Goal: Complete application form

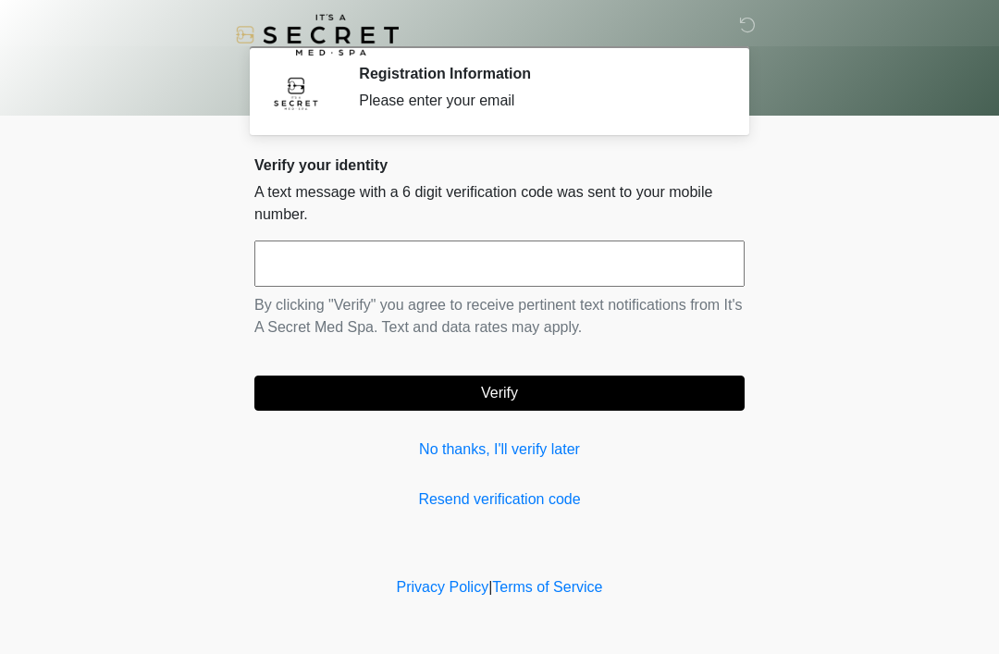
click at [387, 266] on input "text" at bounding box center [499, 264] width 490 height 46
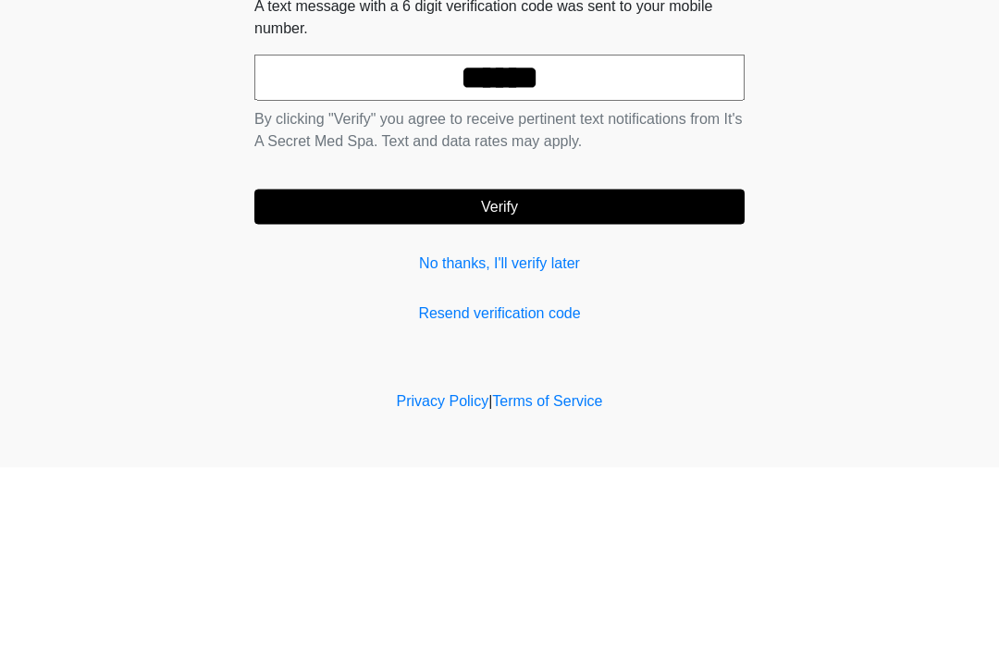
type input "******"
click at [519, 376] on button "Verify" at bounding box center [499, 393] width 490 height 35
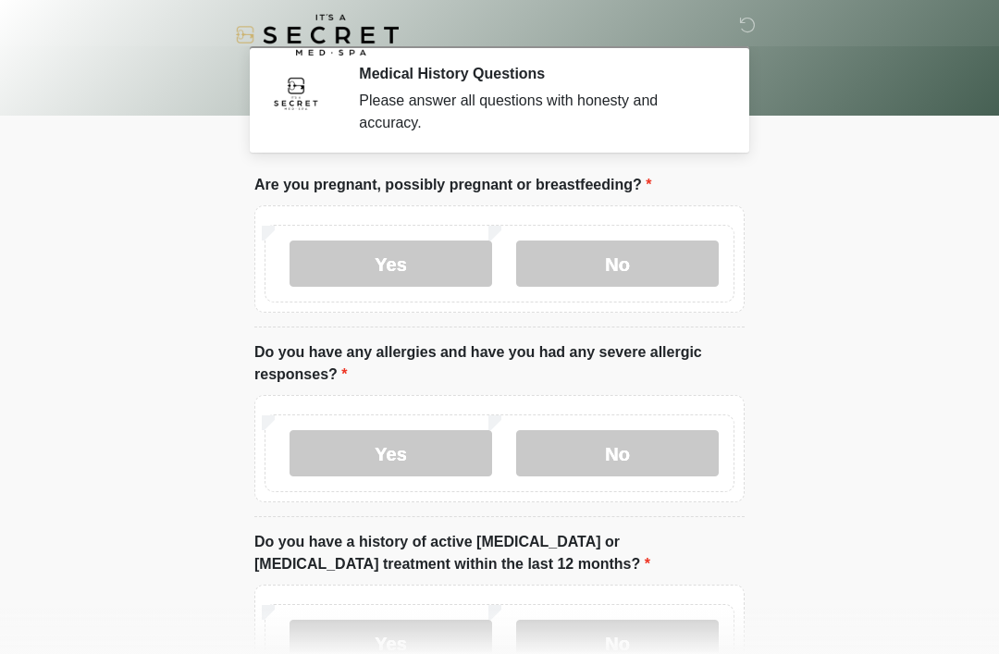
click at [627, 276] on label "No" at bounding box center [617, 264] width 203 height 46
click at [617, 458] on label "No" at bounding box center [617, 453] width 203 height 46
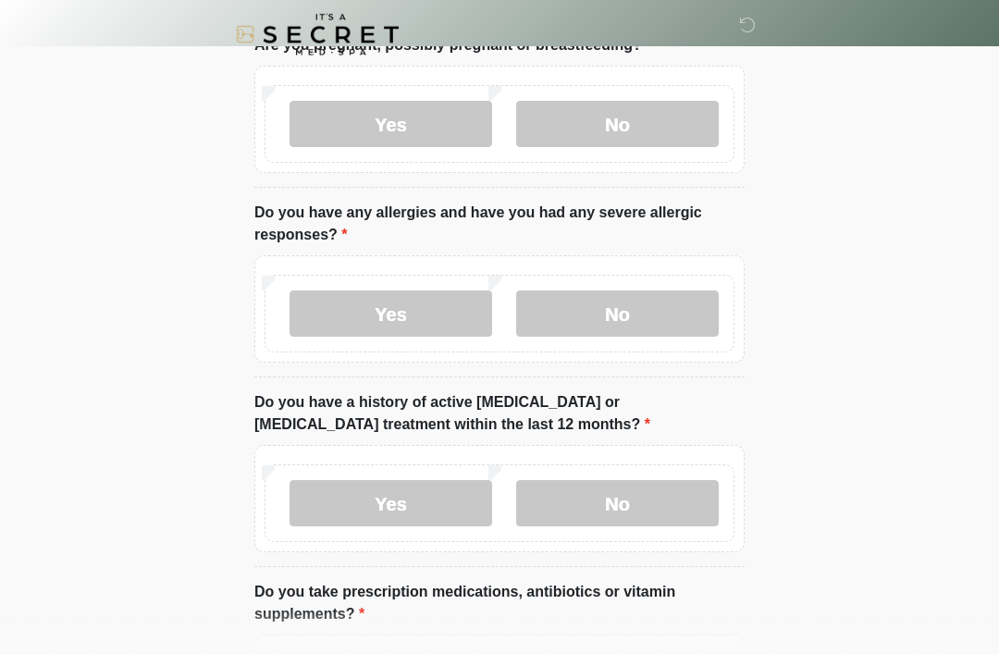
scroll to position [142, 0]
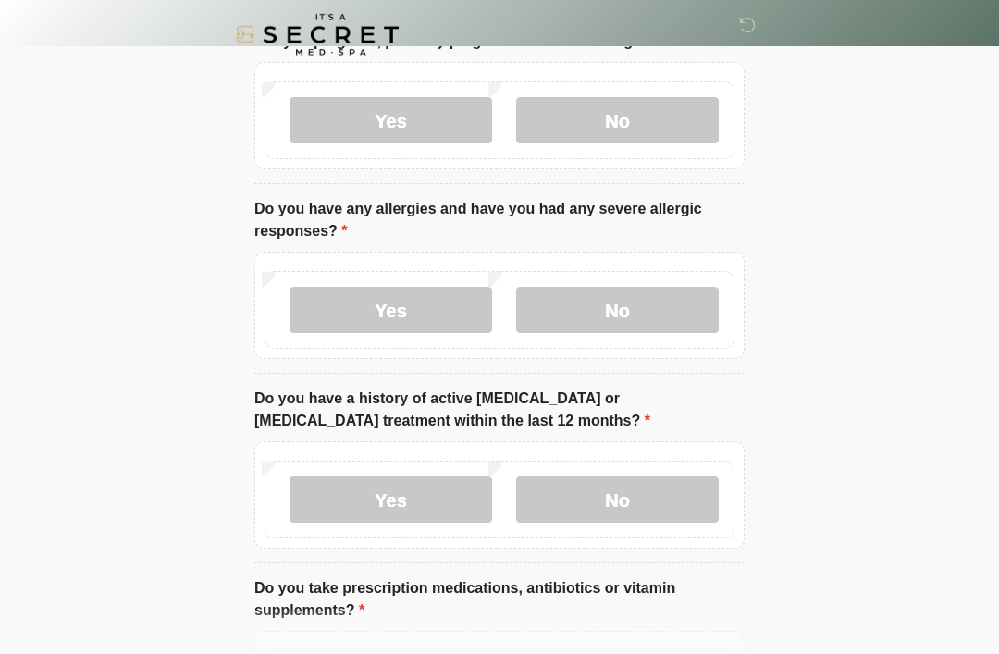
click at [606, 512] on label "No" at bounding box center [617, 500] width 203 height 46
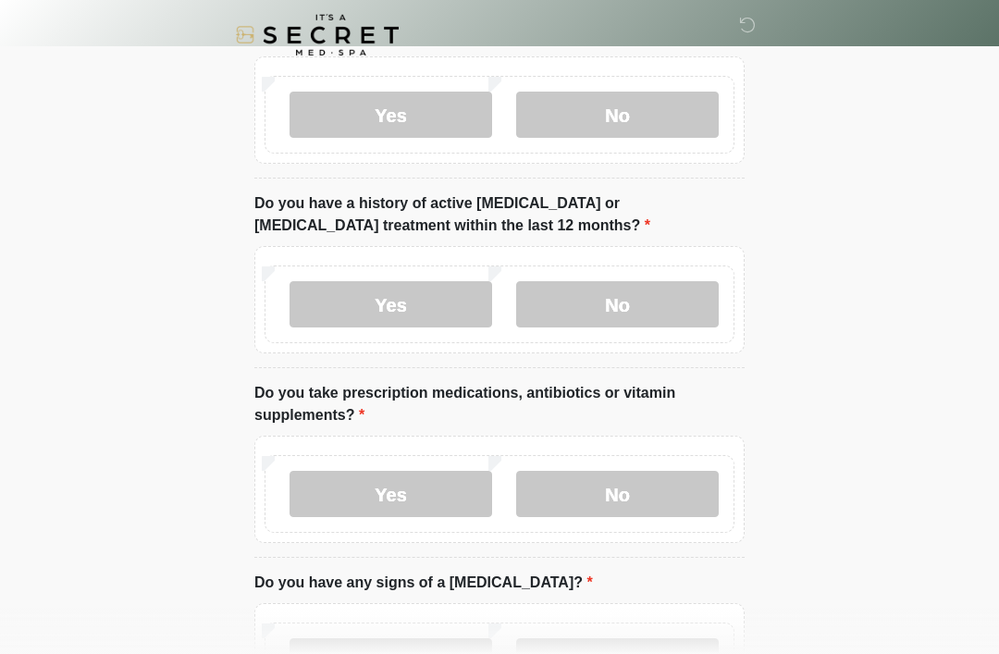
scroll to position [347, 0]
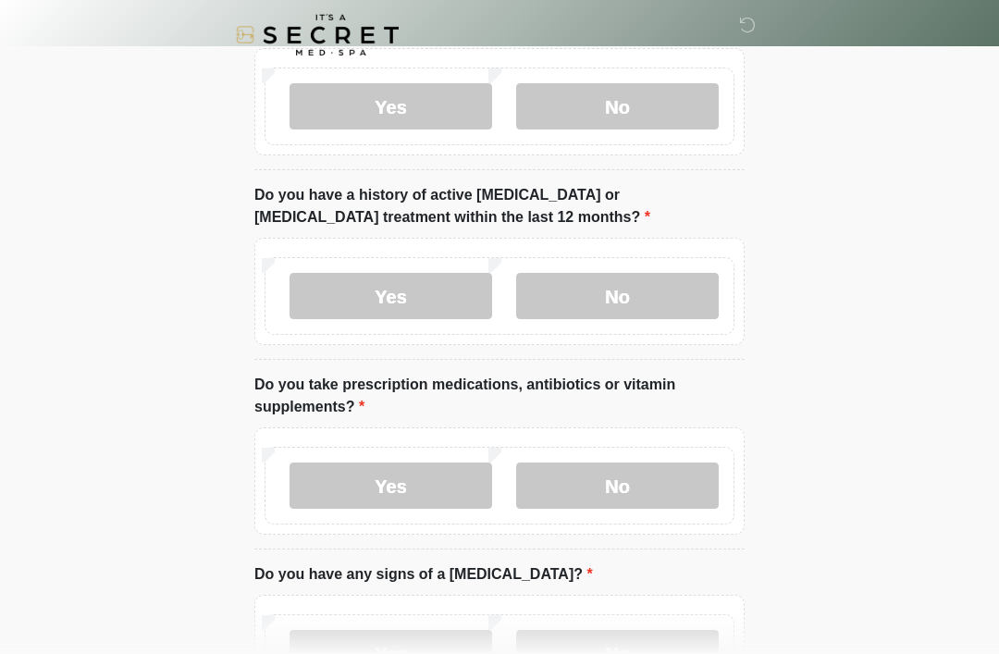
click at [387, 498] on label "Yes" at bounding box center [391, 486] width 203 height 46
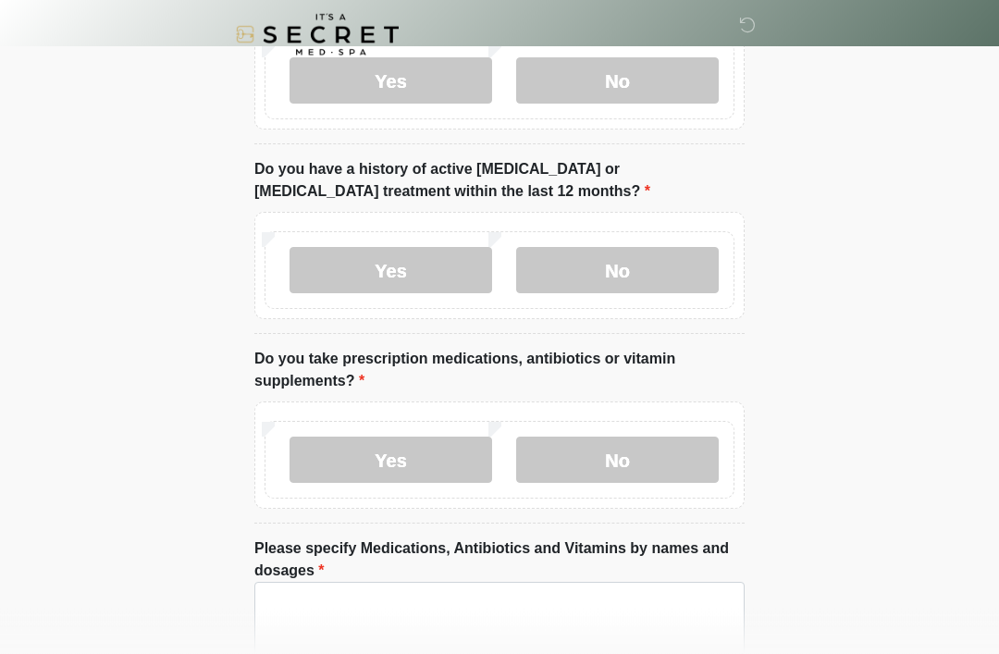
scroll to position [452, 0]
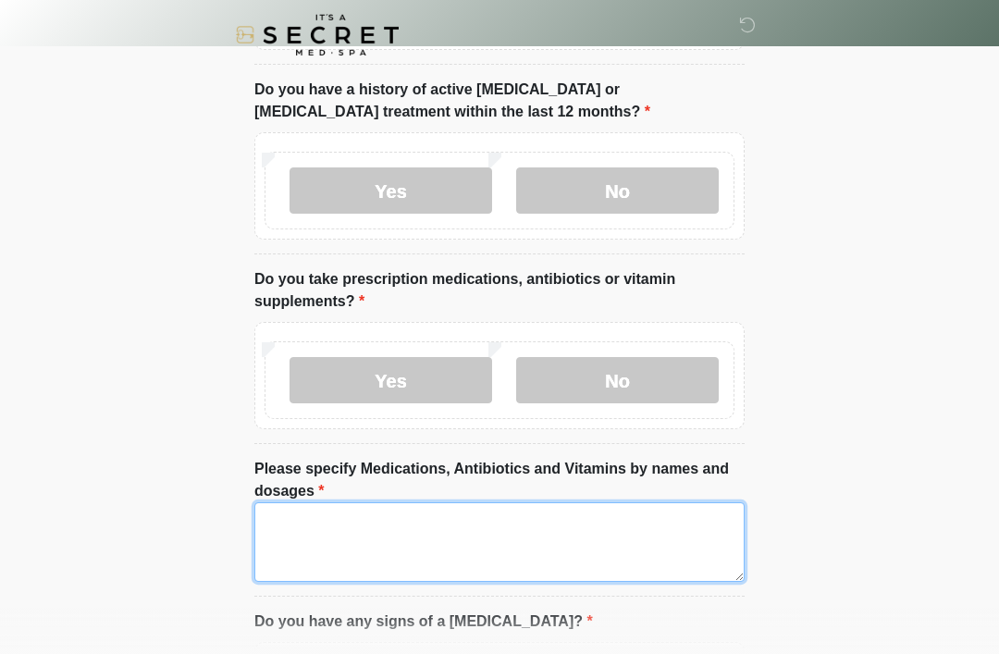
click at [441, 545] on textarea "Please specify Medications, Antibiotics and Vitamins by names and dosages" at bounding box center [499, 542] width 490 height 80
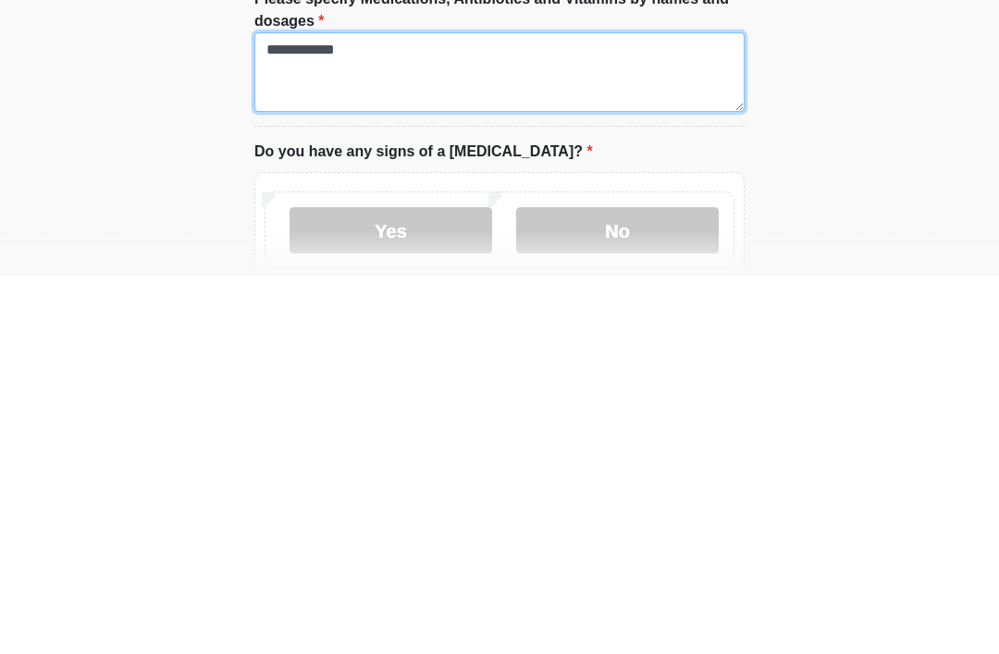
type textarea "**********"
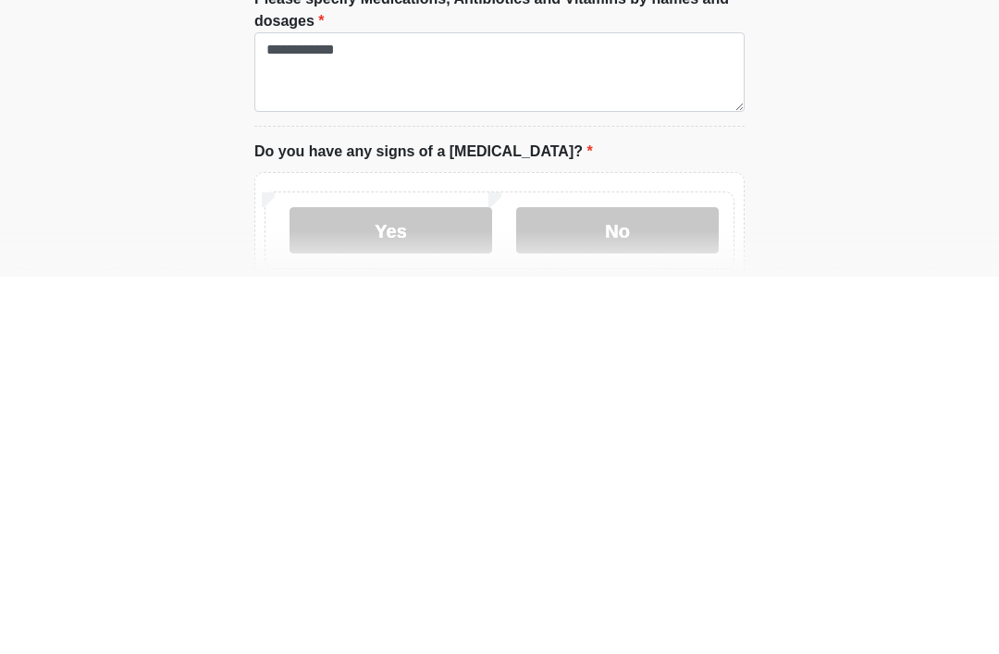
click at [673, 585] on label "No" at bounding box center [617, 608] width 203 height 46
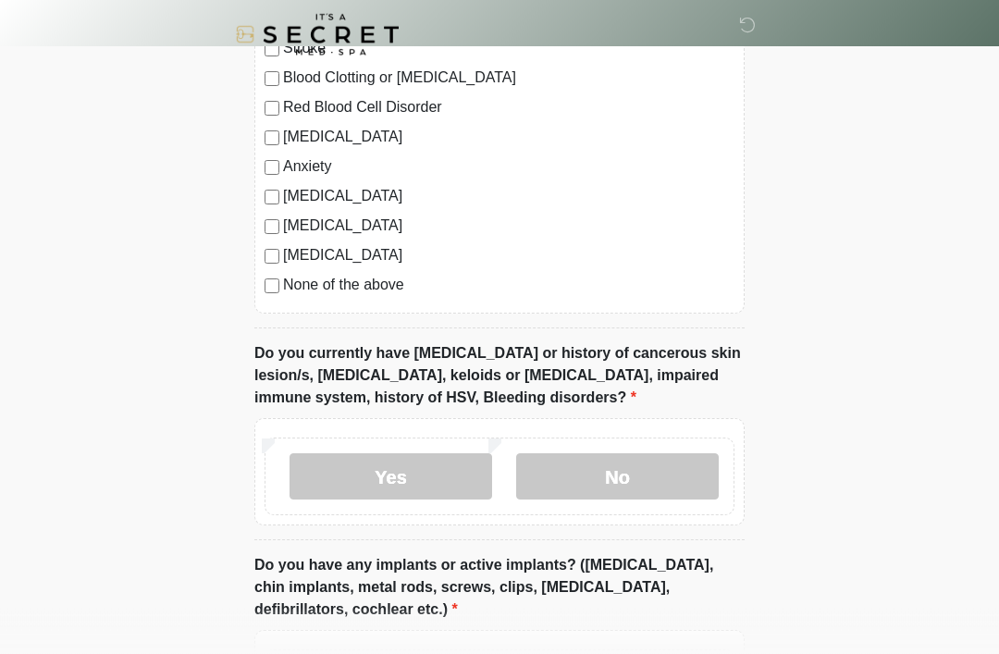
scroll to position [1347, 0]
click at [620, 475] on label "No" at bounding box center [617, 475] width 203 height 46
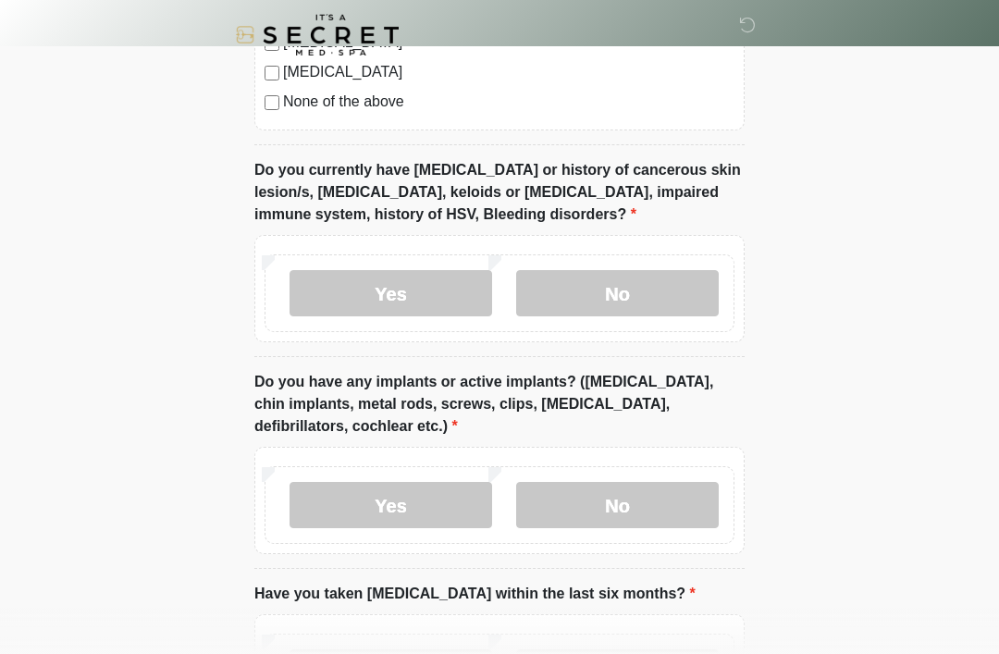
scroll to position [1535, 0]
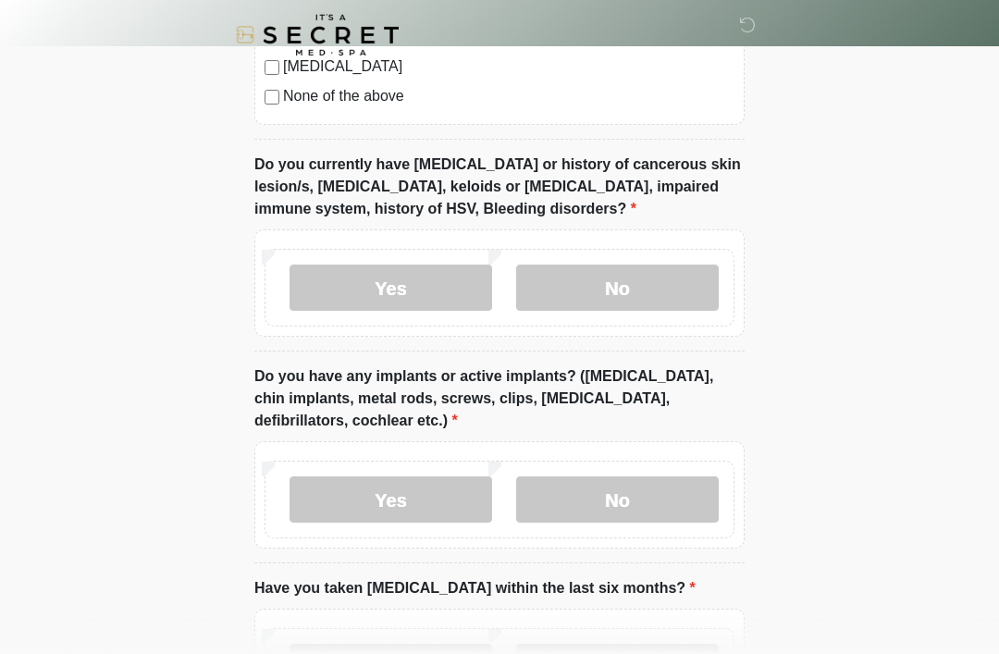
click at [378, 493] on label "Yes" at bounding box center [391, 499] width 203 height 46
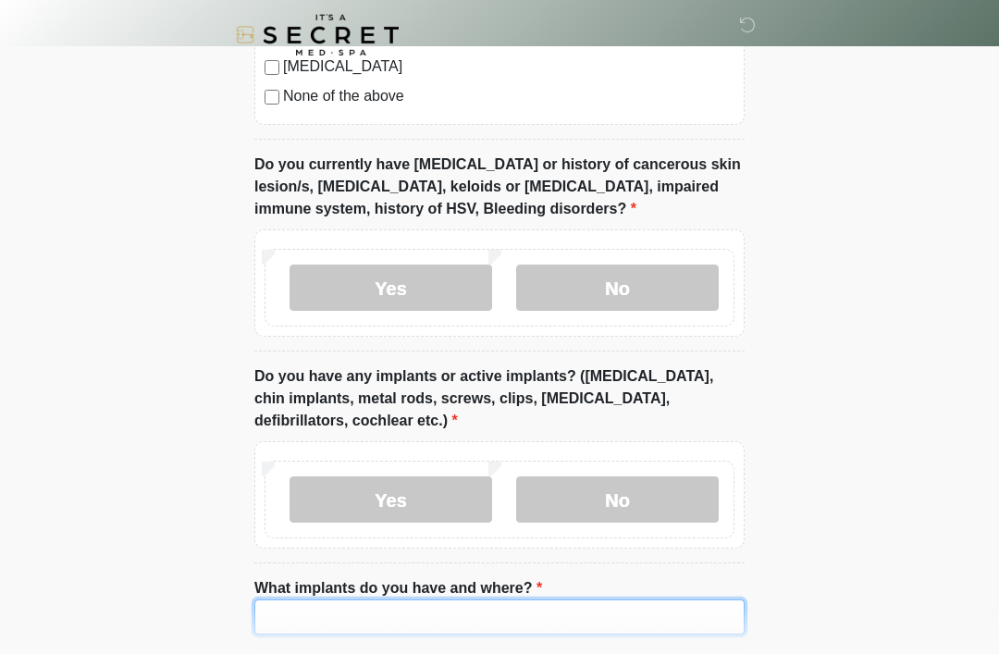
click at [379, 607] on input "What implants do you have and where?" at bounding box center [499, 616] width 490 height 35
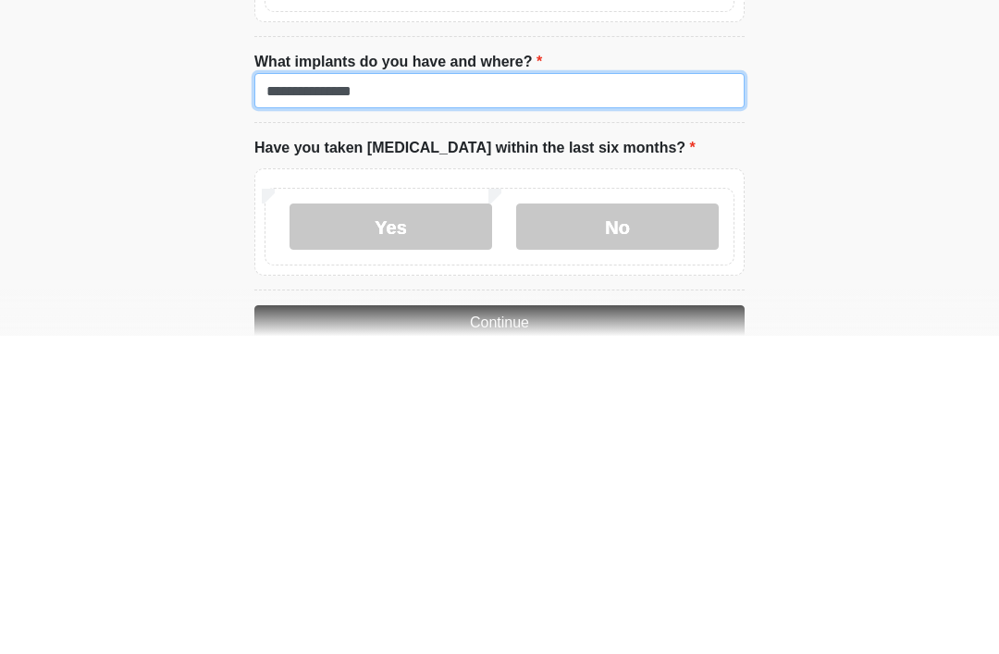
type input "**********"
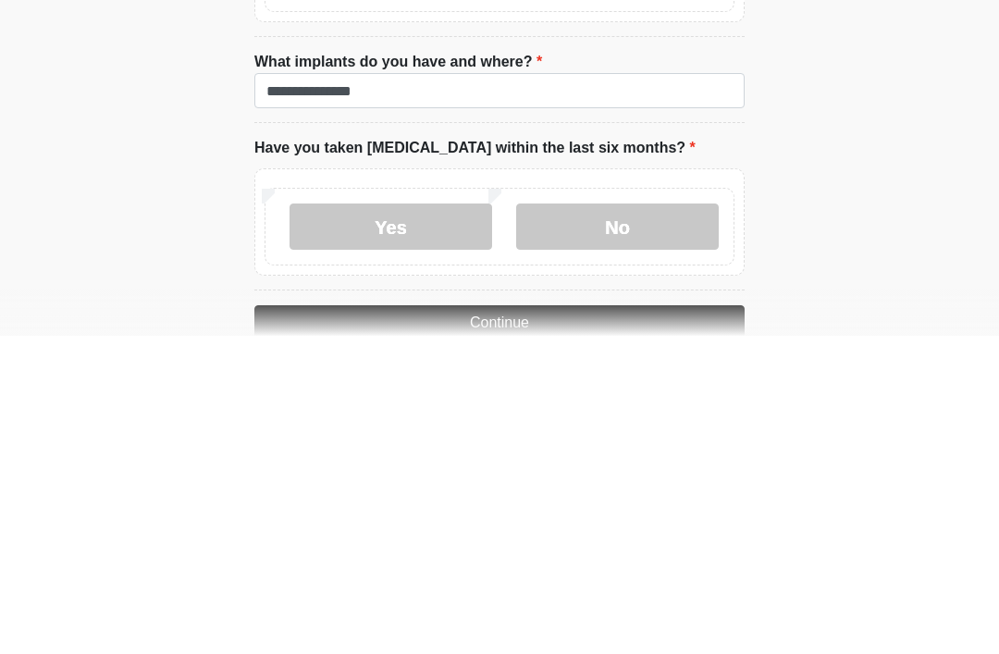
click at [655, 522] on label "No" at bounding box center [617, 545] width 203 height 46
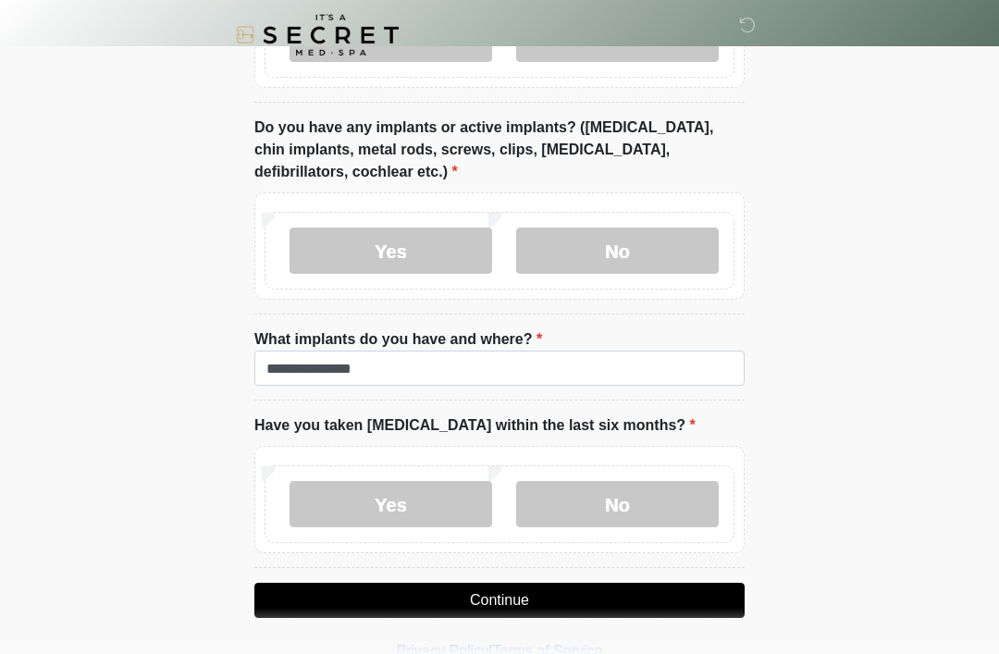
click at [503, 583] on button "Continue" at bounding box center [499, 600] width 490 height 35
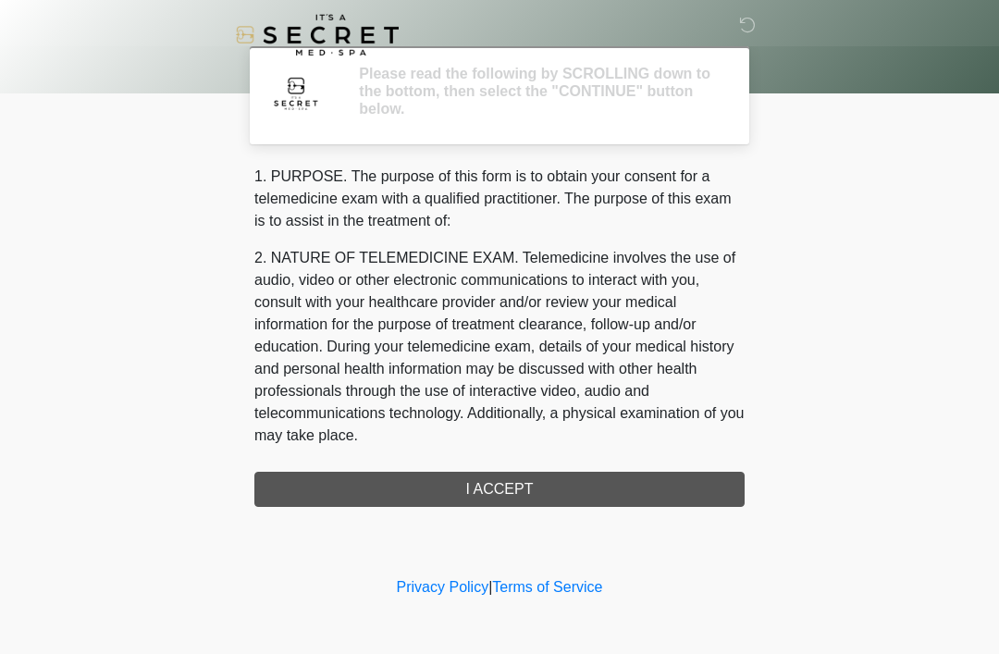
scroll to position [0, 0]
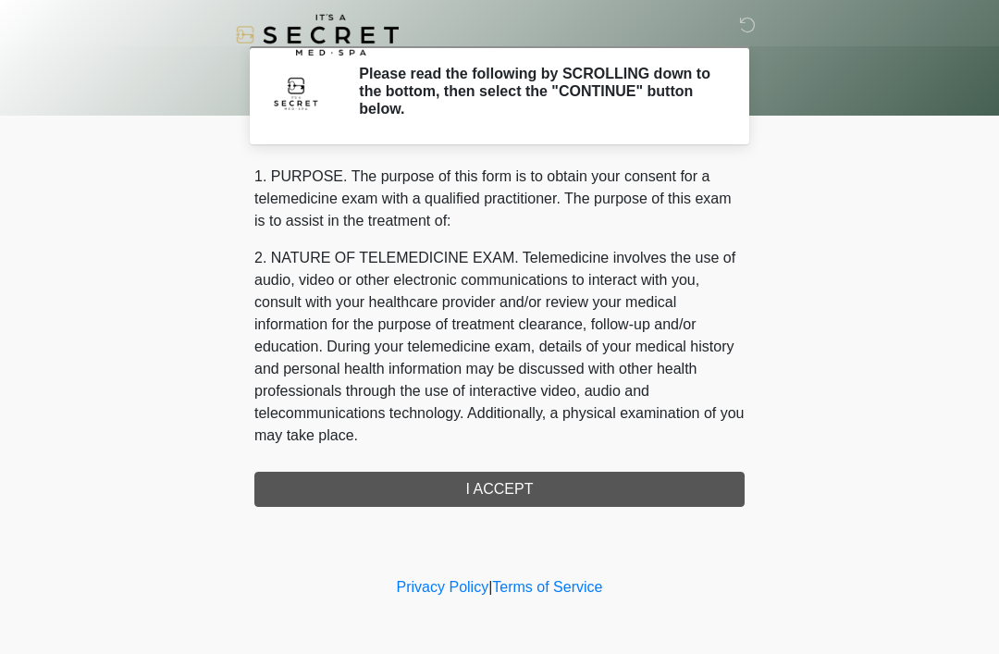
click at [501, 503] on div "1. PURPOSE. The purpose of this form is to obtain your consent for a telemedici…" at bounding box center [499, 336] width 490 height 341
click at [503, 501] on div "1. PURPOSE. The purpose of this form is to obtain your consent for a telemedici…" at bounding box center [499, 336] width 490 height 341
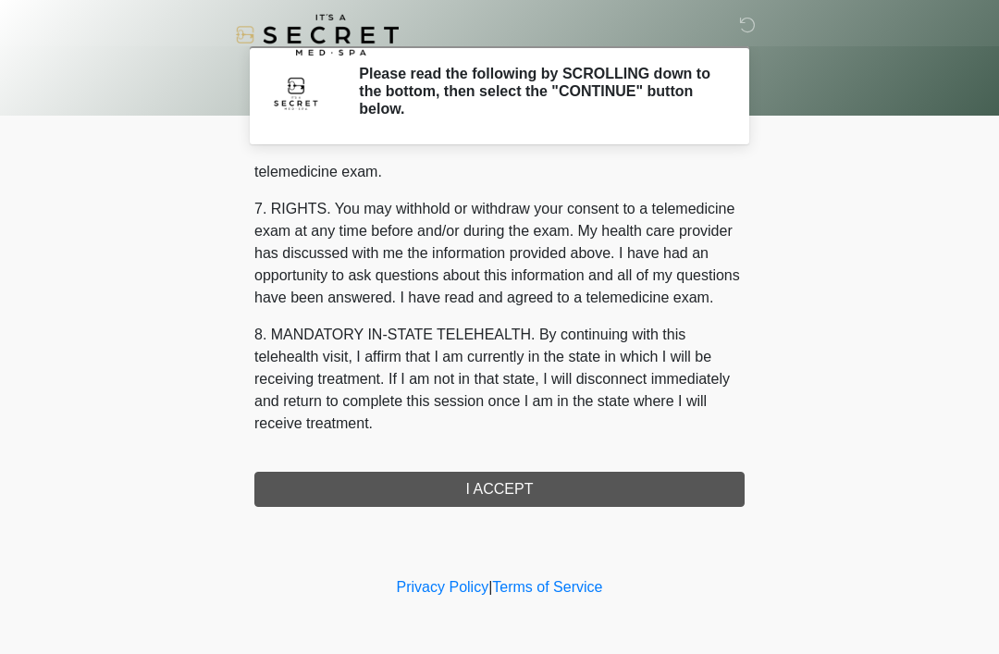
scroll to position [789, 0]
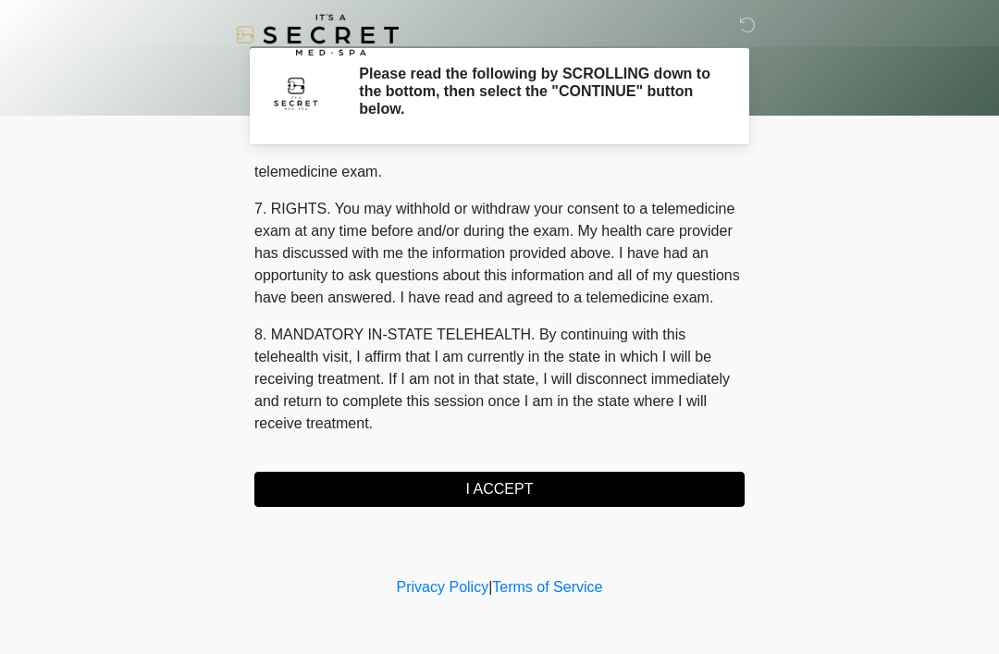
click at [511, 493] on button "I ACCEPT" at bounding box center [499, 489] width 490 height 35
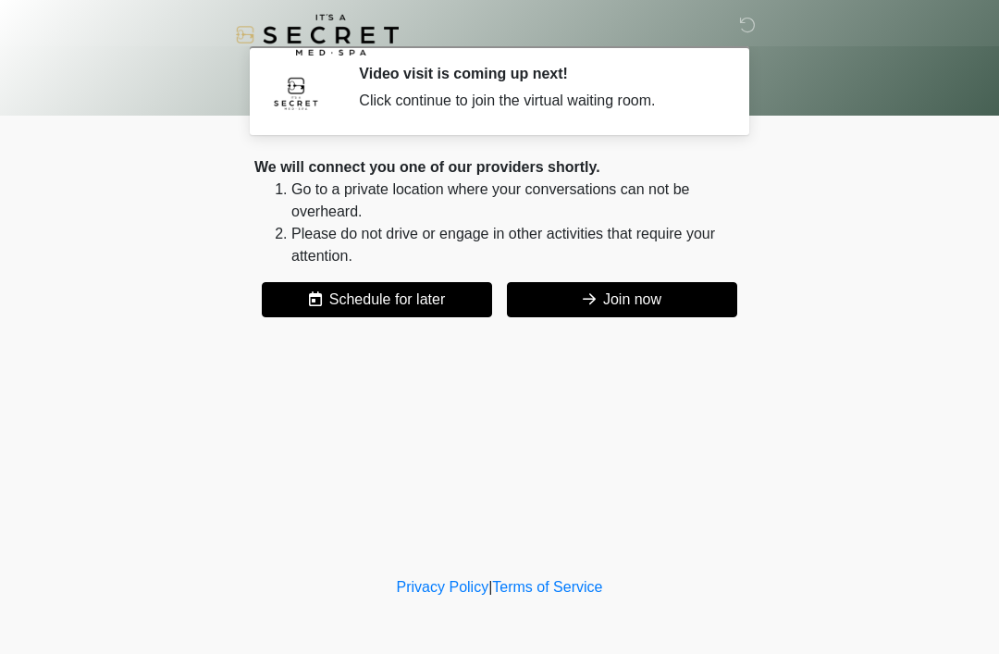
click at [630, 302] on button "Join now" at bounding box center [622, 299] width 230 height 35
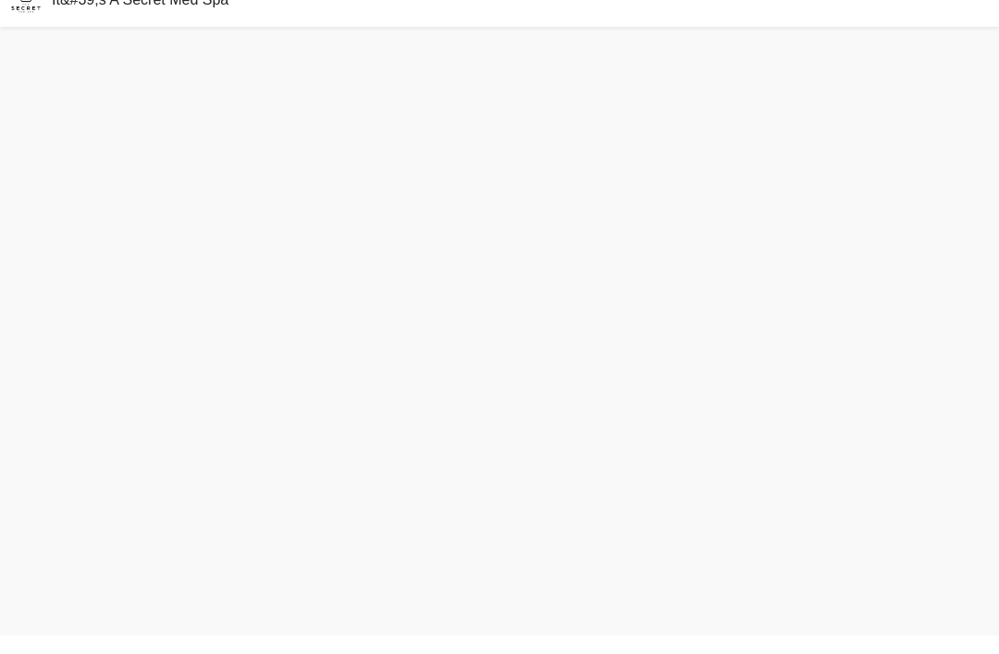
scroll to position [6, 0]
